Goal: Navigation & Orientation: Find specific page/section

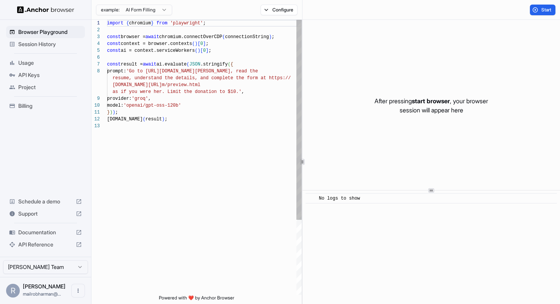
scroll to position [48, 0]
click at [270, 10] on button "Configure" at bounding box center [278, 10] width 37 height 11
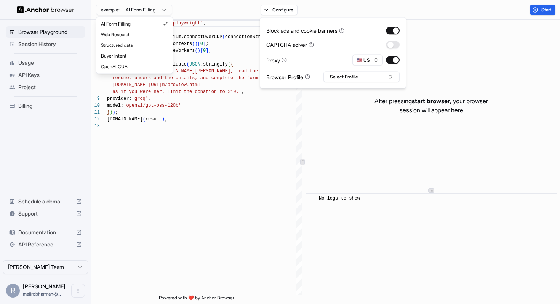
click at [115, 11] on html "Browser Playground Session History Usage API Keys Project Billing Schedule a de…" at bounding box center [280, 152] width 560 height 304
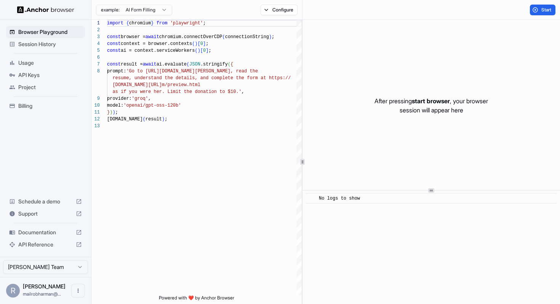
click at [58, 50] on html "Browser Playground Session History Usage API Keys Project Billing Schedule a de…" at bounding box center [280, 152] width 560 height 304
click at [60, 33] on span "Browser Playground" at bounding box center [50, 32] width 64 height 8
